Goal: Check status: Check status

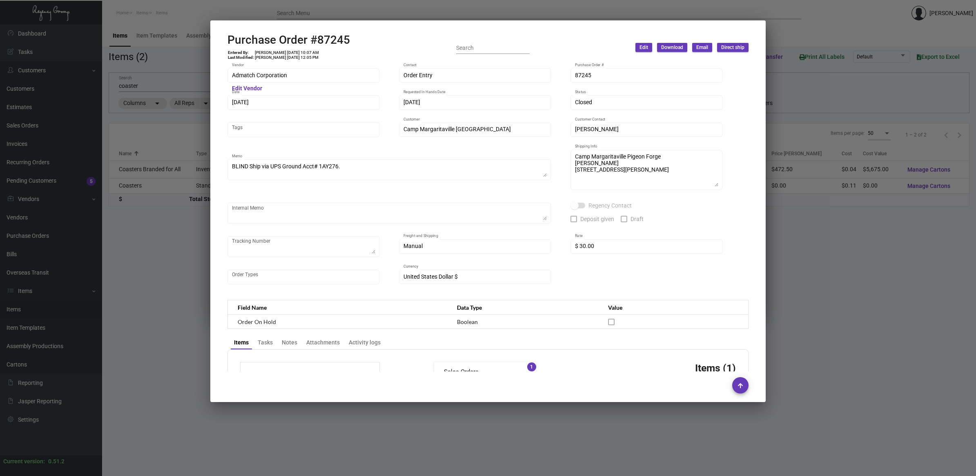
click at [163, 255] on div at bounding box center [488, 238] width 976 height 476
click at [162, 255] on div at bounding box center [488, 238] width 976 height 476
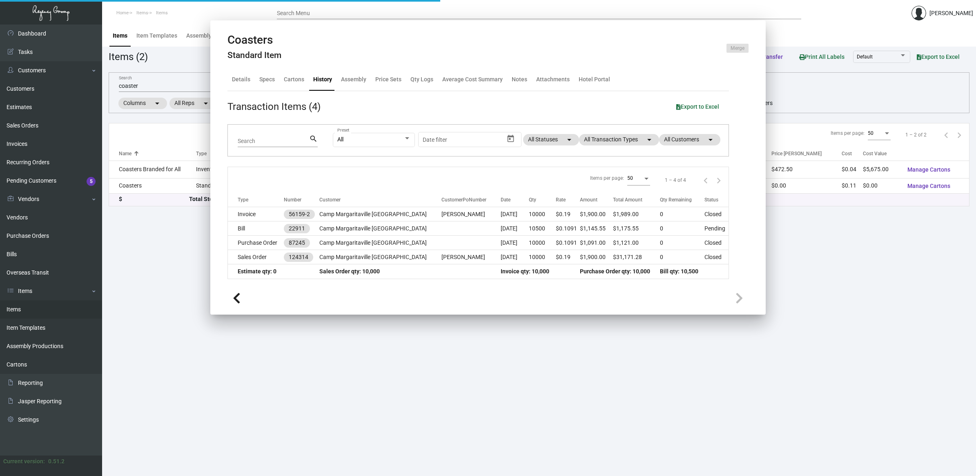
drag, startPoint x: 160, startPoint y: 255, endPoint x: 141, endPoint y: 256, distance: 18.8
click at [154, 256] on main "Items Item Templates Assembly Productions Cartons Items (2) Accept Transfer Pri…" at bounding box center [539, 250] width 874 height 451
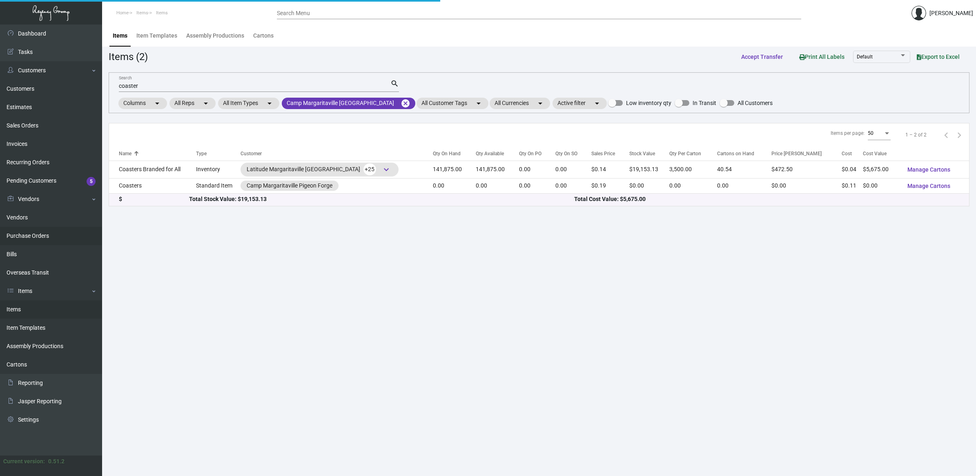
click at [27, 239] on link "Purchase Orders" at bounding box center [51, 236] width 102 height 18
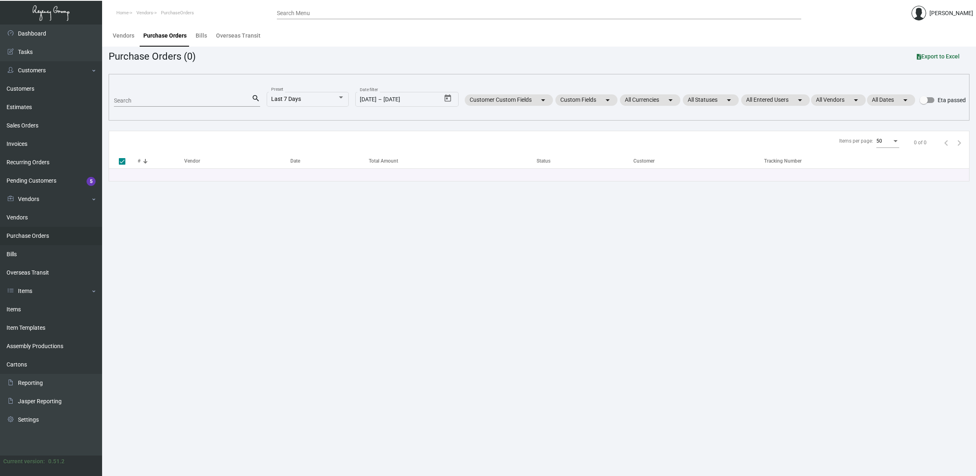
click at [150, 104] on div "Search" at bounding box center [183, 100] width 138 height 13
click at [149, 101] on input "Search" at bounding box center [183, 101] width 138 height 7
type input "brandmus"
checkbox input "false"
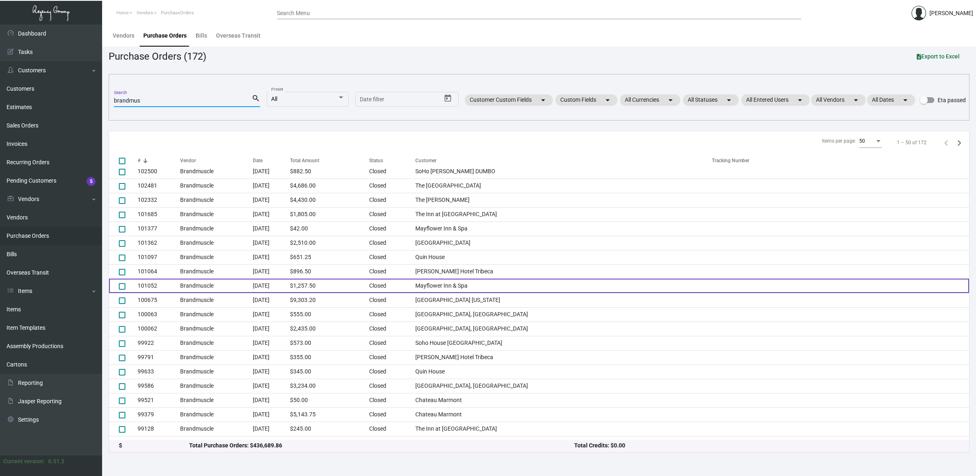
scroll to position [444, 0]
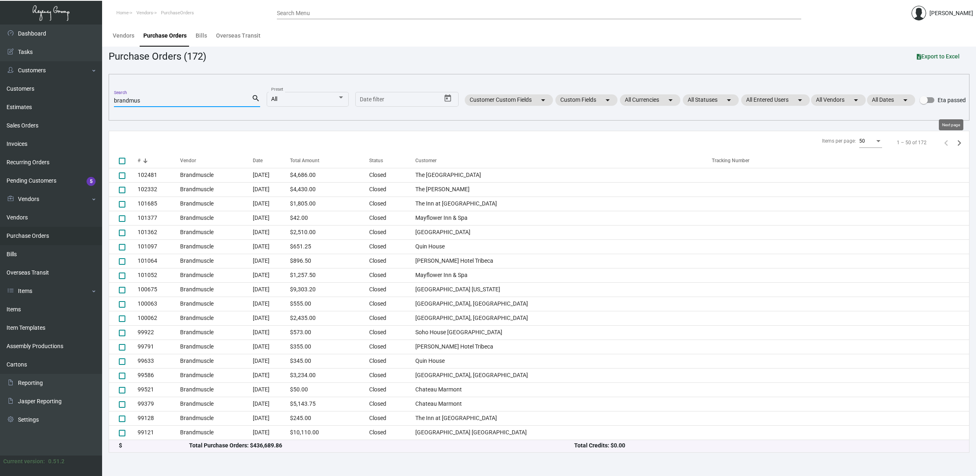
type input "brandmus"
click at [954, 143] on icon "Next page" at bounding box center [959, 142] width 11 height 11
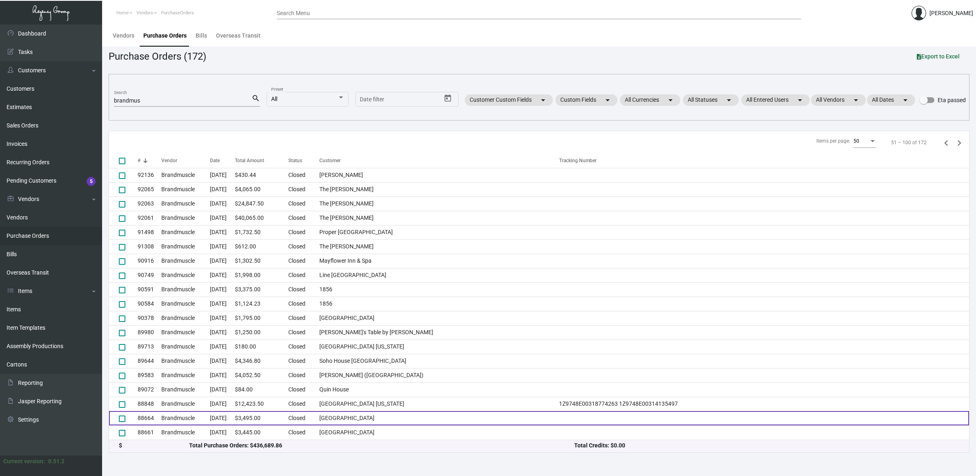
click at [287, 413] on td "$3,495.00" at bounding box center [262, 418] width 54 height 14
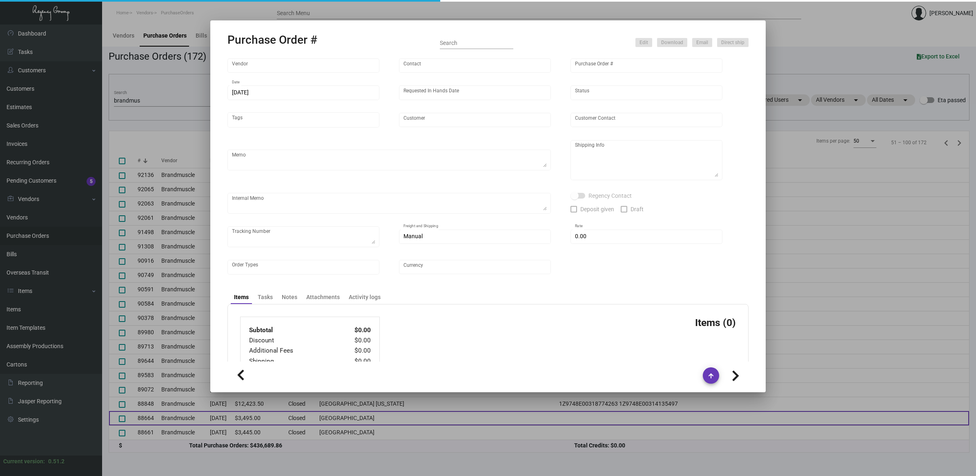
type input "Brandmuscle"
type input "[PERSON_NAME]"
type input "88664"
type input "[DATE]"
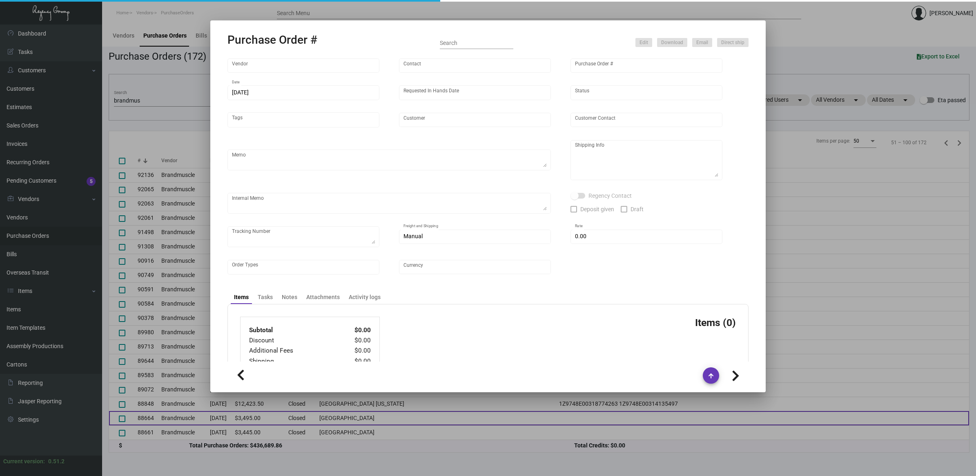
type input "[GEOGRAPHIC_DATA]"
type input "Attn: [PERSON_NAME]"
type textarea "Refer to the pre-production sample created for PO 87519. BLIND Ship via UPS Gro…"
type textarea "[GEOGRAPHIC_DATA] Attn: [PERSON_NAME] [STREET_ADDRESS][PERSON_NAME]"
type input "$ 0.00"
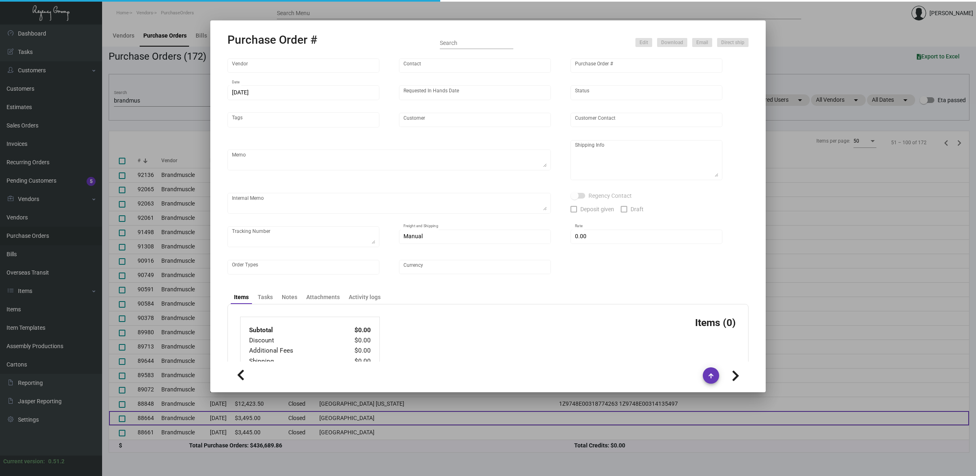
type input "United States Dollar $"
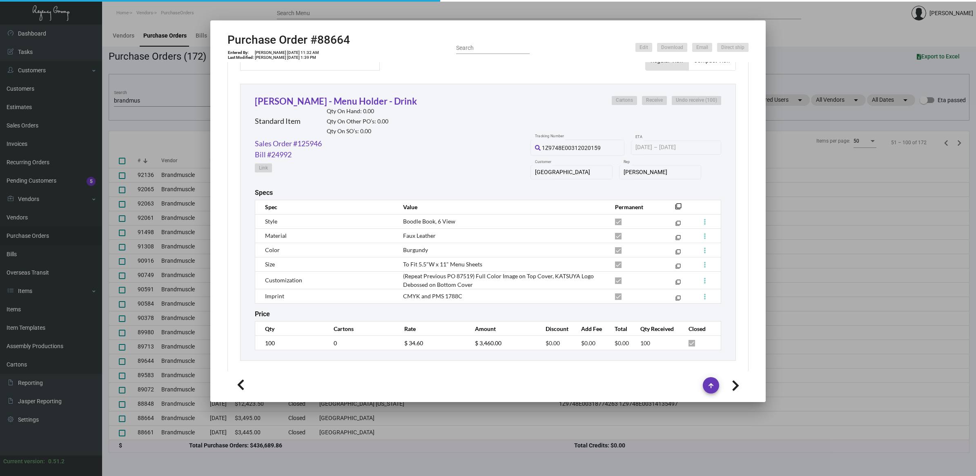
scroll to position [366, 0]
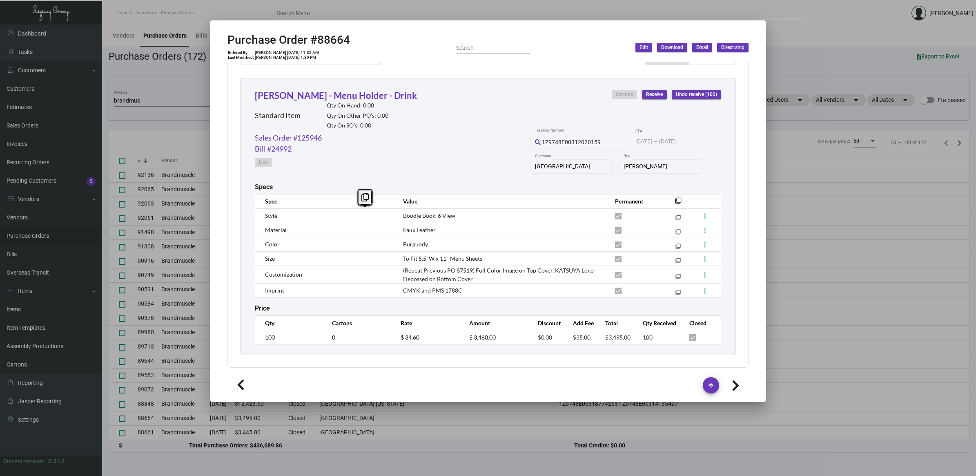
drag, startPoint x: 457, startPoint y: 213, endPoint x: 386, endPoint y: 216, distance: 70.7
click at [386, 216] on tr "Style Boodle Book, 6 View filter_none" at bounding box center [488, 215] width 466 height 14
copy tr "Boodle Book, 6 View"
click at [332, 39] on h2 "Purchase Order #88664" at bounding box center [289, 40] width 123 height 14
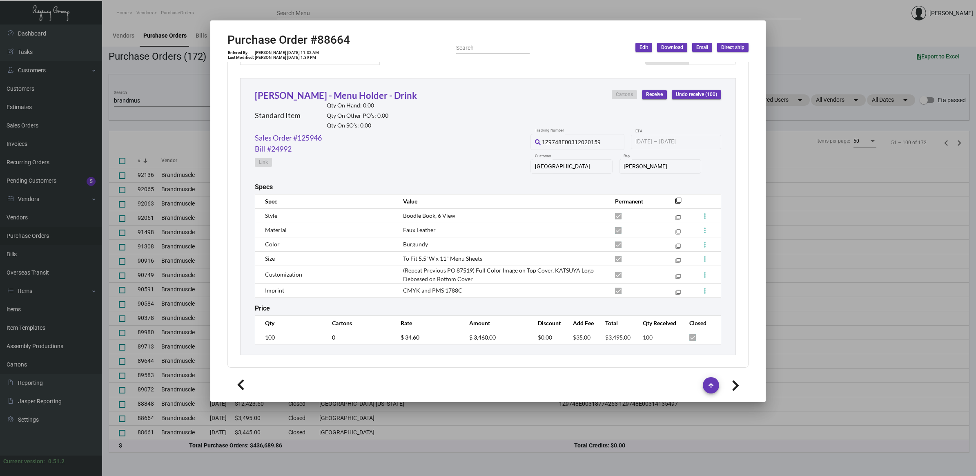
click at [827, 36] on div at bounding box center [488, 238] width 976 height 476
